Goal: Browse casually: Explore the website without a specific task or goal

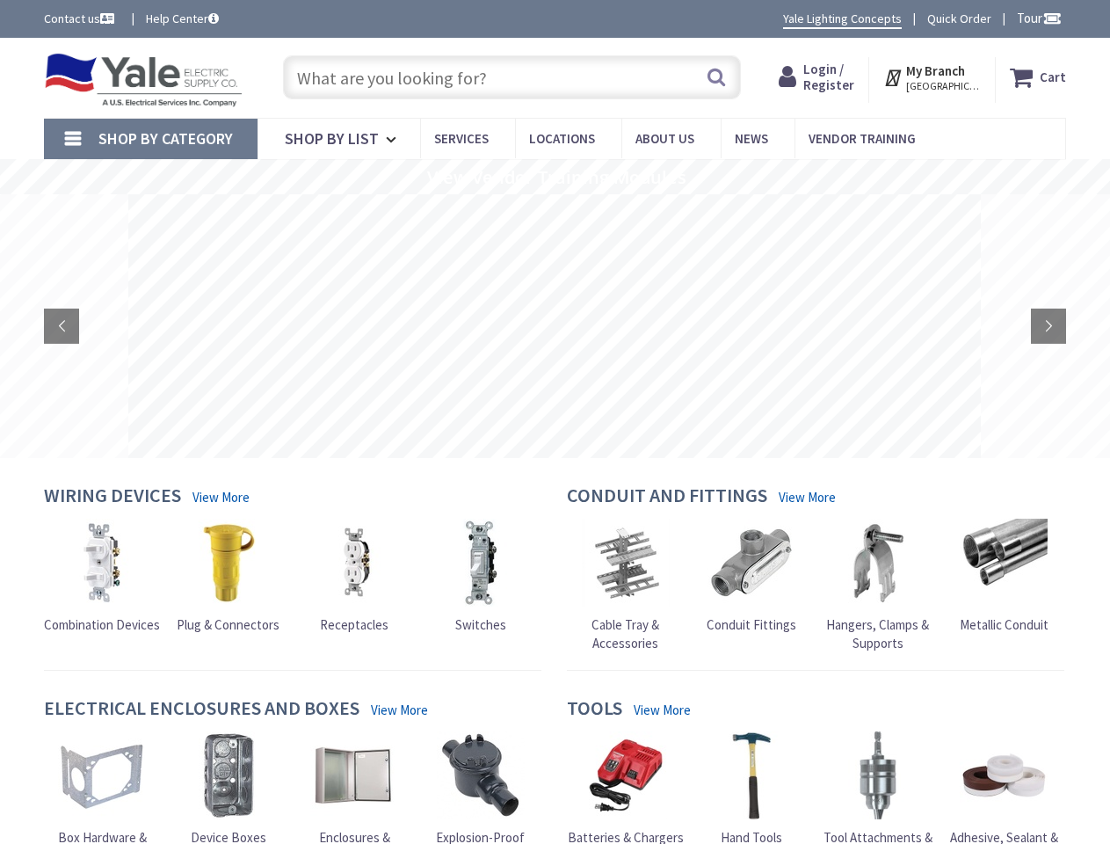
click at [555, 422] on rs-layer at bounding box center [554, 326] width 853 height 264
click at [1036, 18] on span "Tour" at bounding box center [1039, 18] width 45 height 17
click at [1051, 18] on div at bounding box center [555, 422] width 1110 height 844
click at [934, 77] on strong "My Branch" at bounding box center [935, 70] width 59 height 17
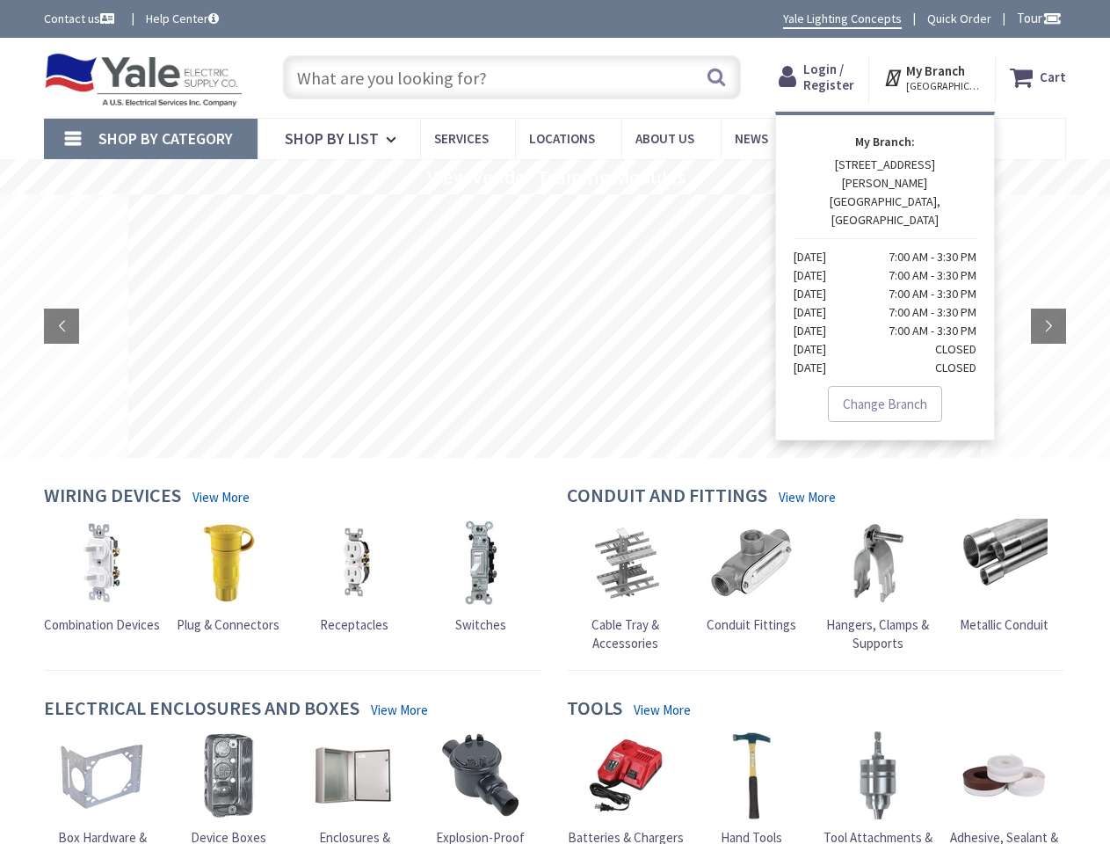
click at [150, 139] on span "Shop By Category" at bounding box center [165, 138] width 134 height 20
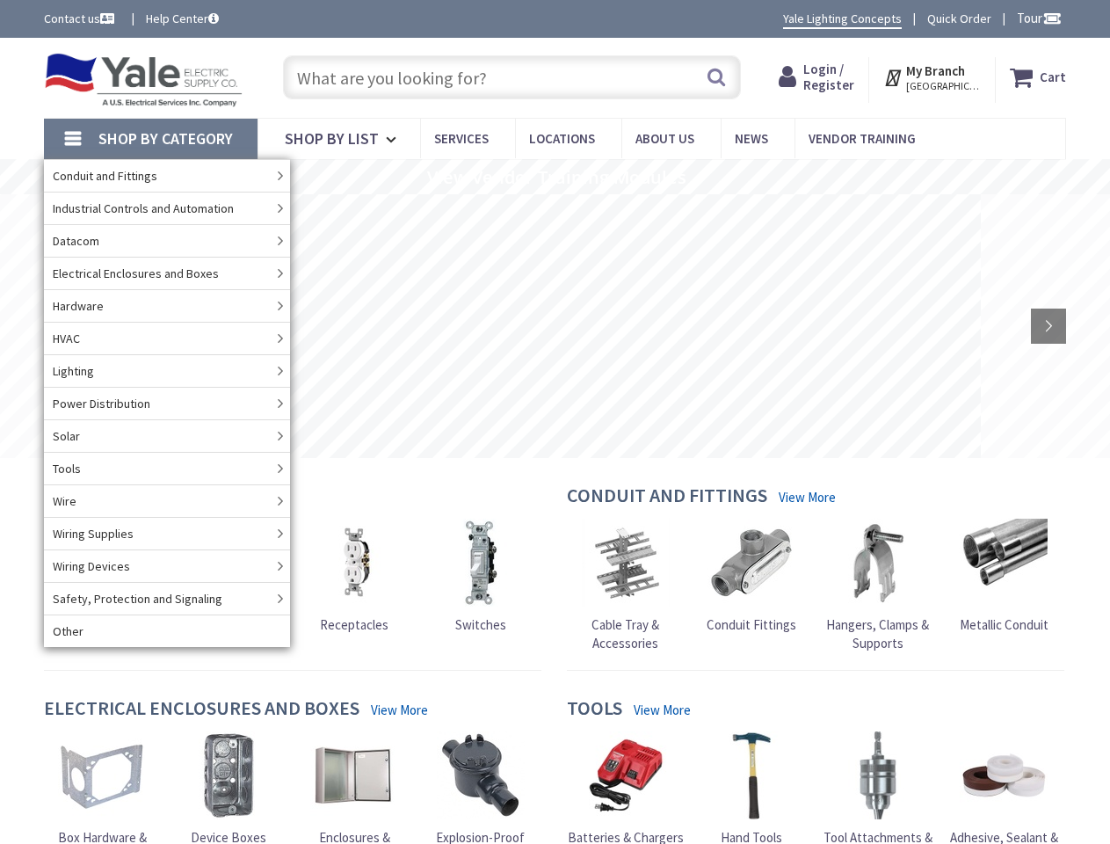
click at [555, 177] on rs-slide "View Vendor Training Modules" at bounding box center [555, 176] width 1110 height 35
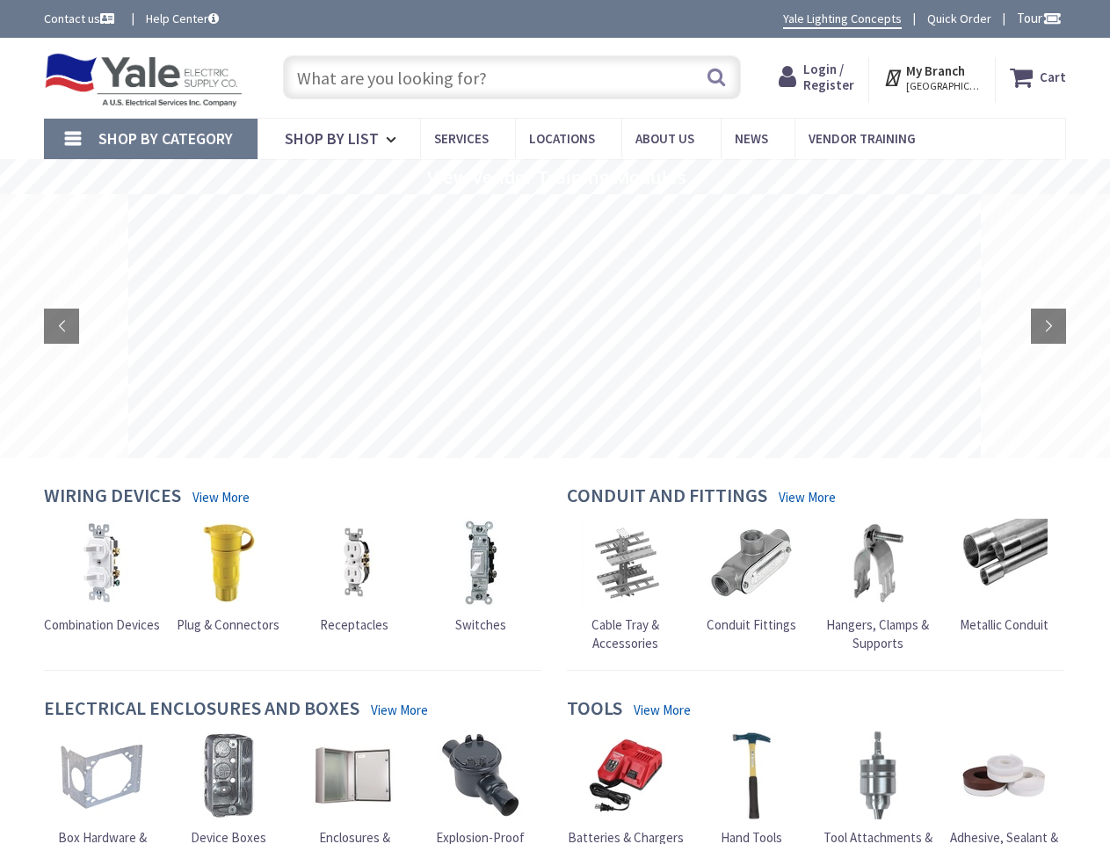
click at [555, 326] on rs-layer at bounding box center [554, 326] width 853 height 264
click at [62, 326] on rs-arrow at bounding box center [61, 326] width 35 height 35
click at [1049, 326] on rs-arrow at bounding box center [1048, 326] width 35 height 35
